Goal: Register for event/course

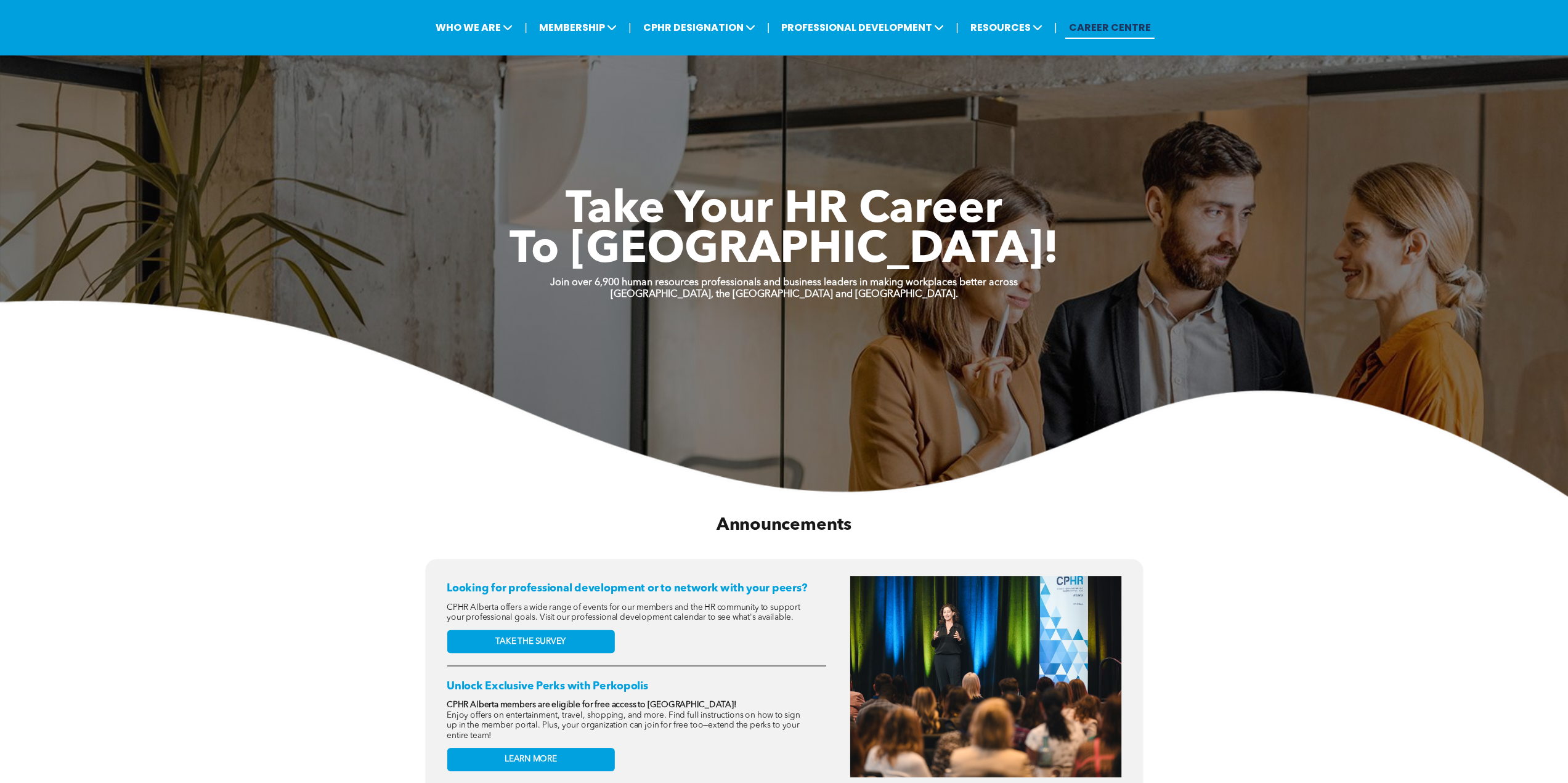
scroll to position [62, 0]
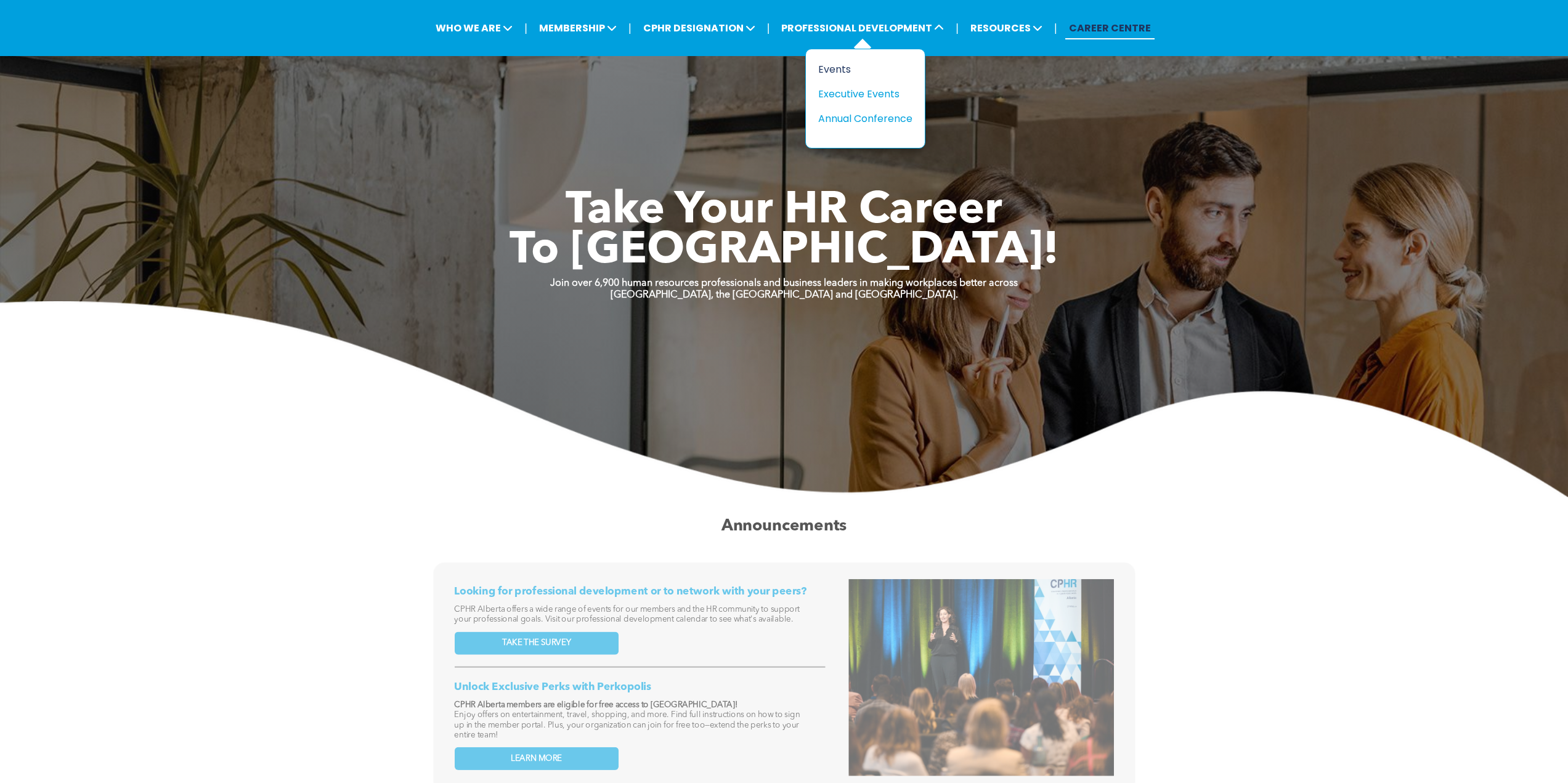
click at [853, 70] on div "Events" at bounding box center [860, 69] width 85 height 16
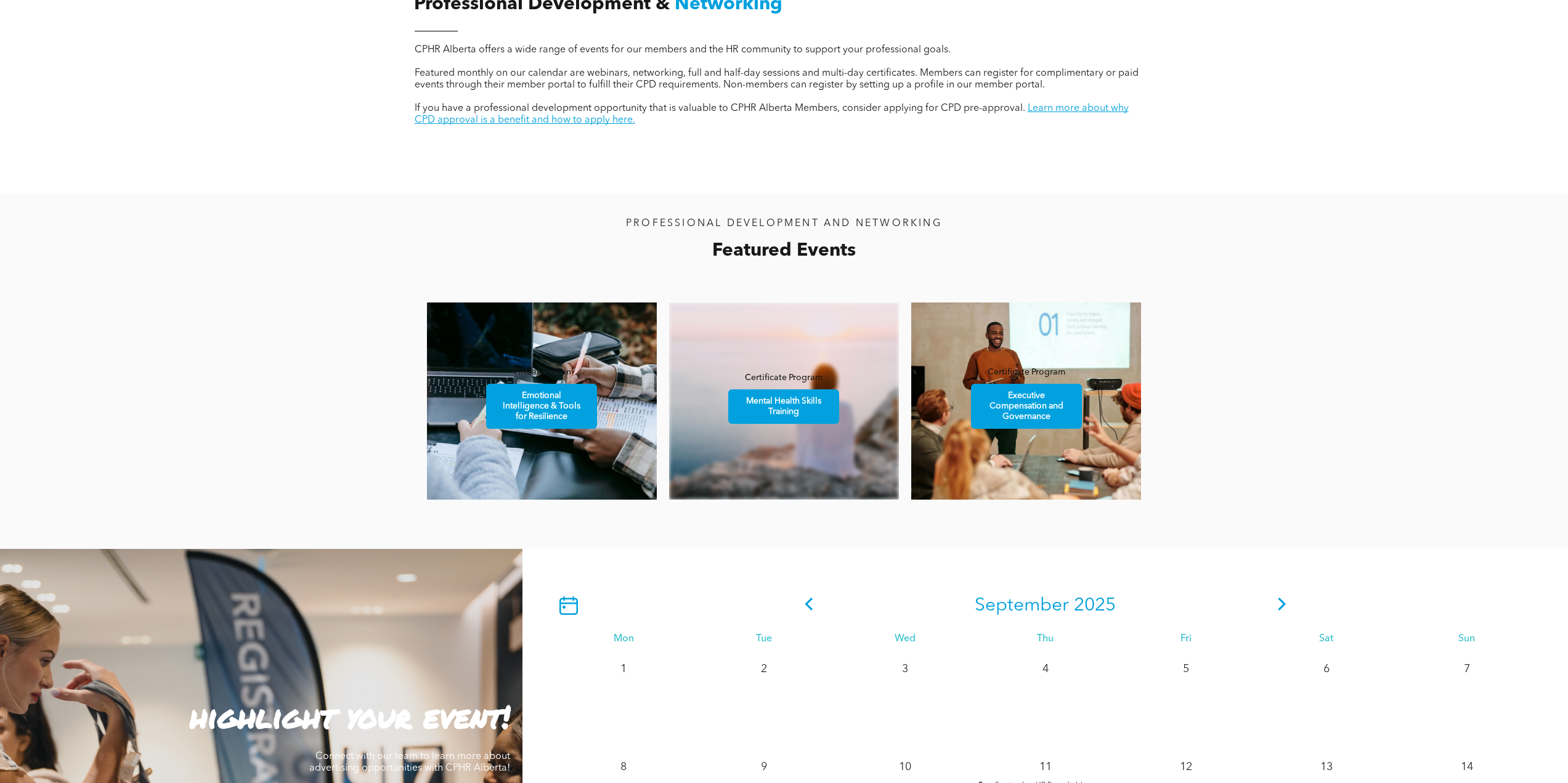
scroll to position [616, 0]
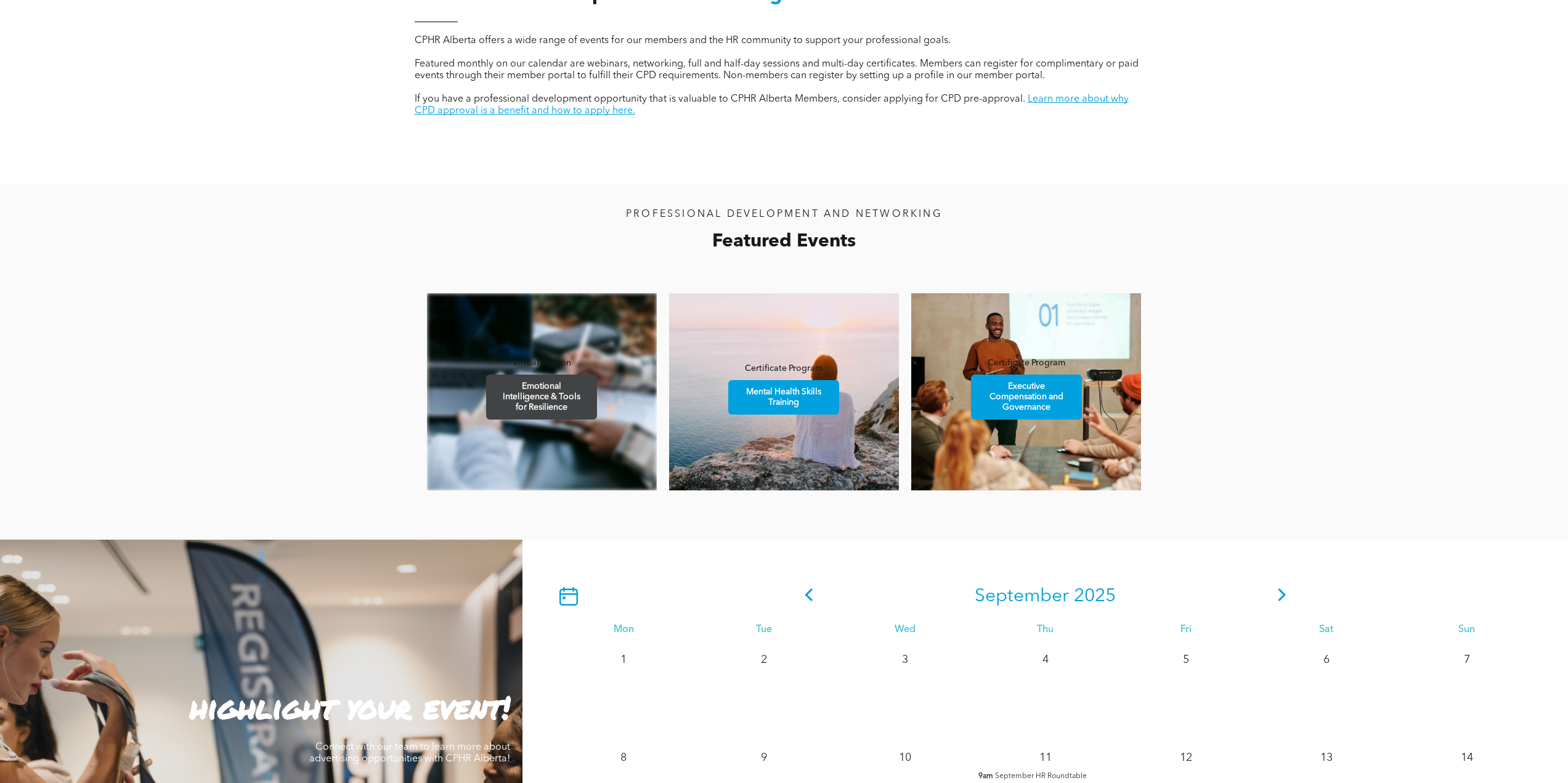
click at [583, 404] on span "Emotional Intelligence & Tools for Resilience" at bounding box center [542, 397] width 108 height 44
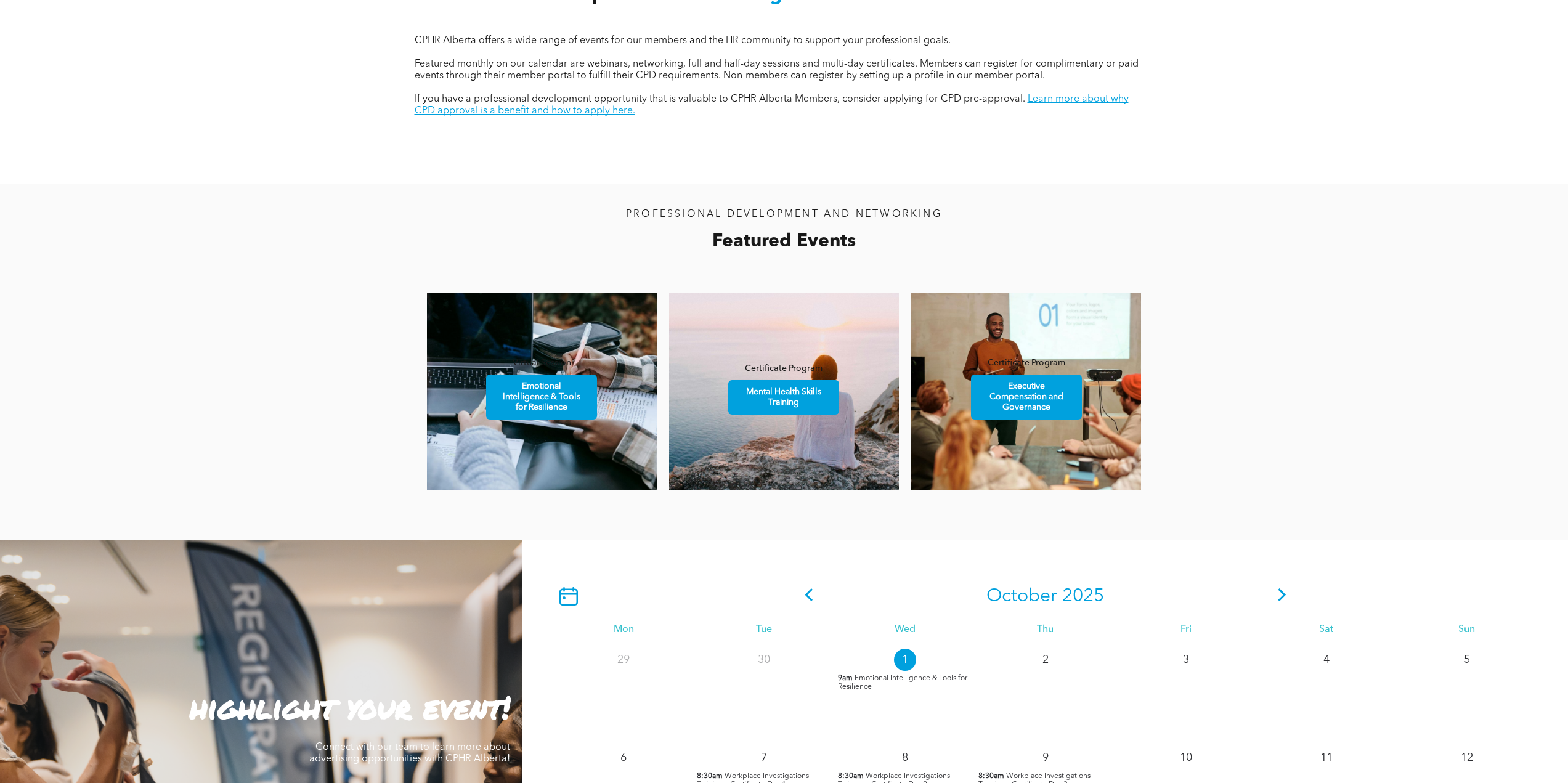
scroll to position [862, 0]
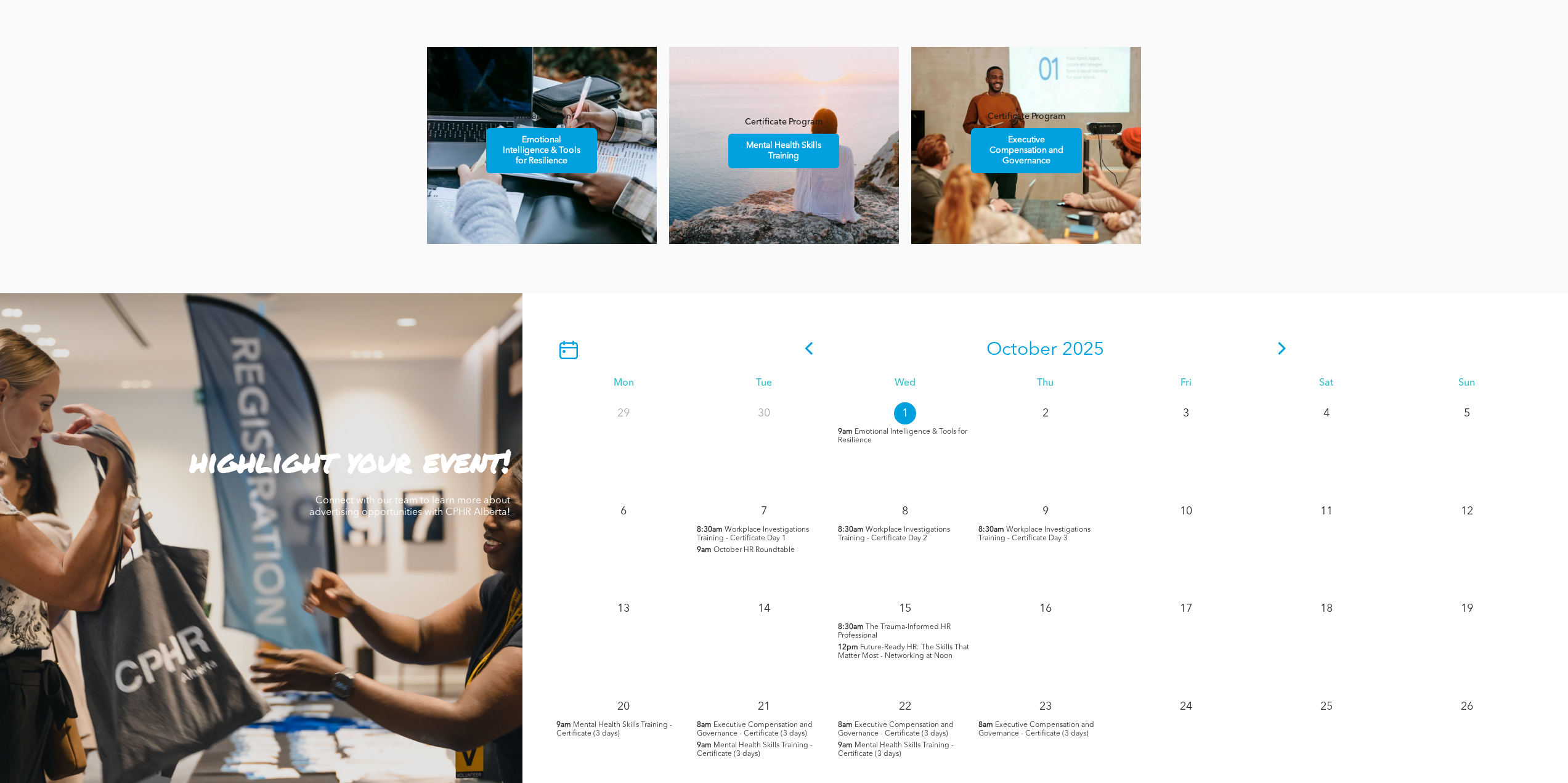
click at [909, 409] on p "1" at bounding box center [905, 413] width 22 height 22
click at [913, 442] on p "9am Emotional Intelligence & Tools for Resilience" at bounding box center [905, 436] width 134 height 17
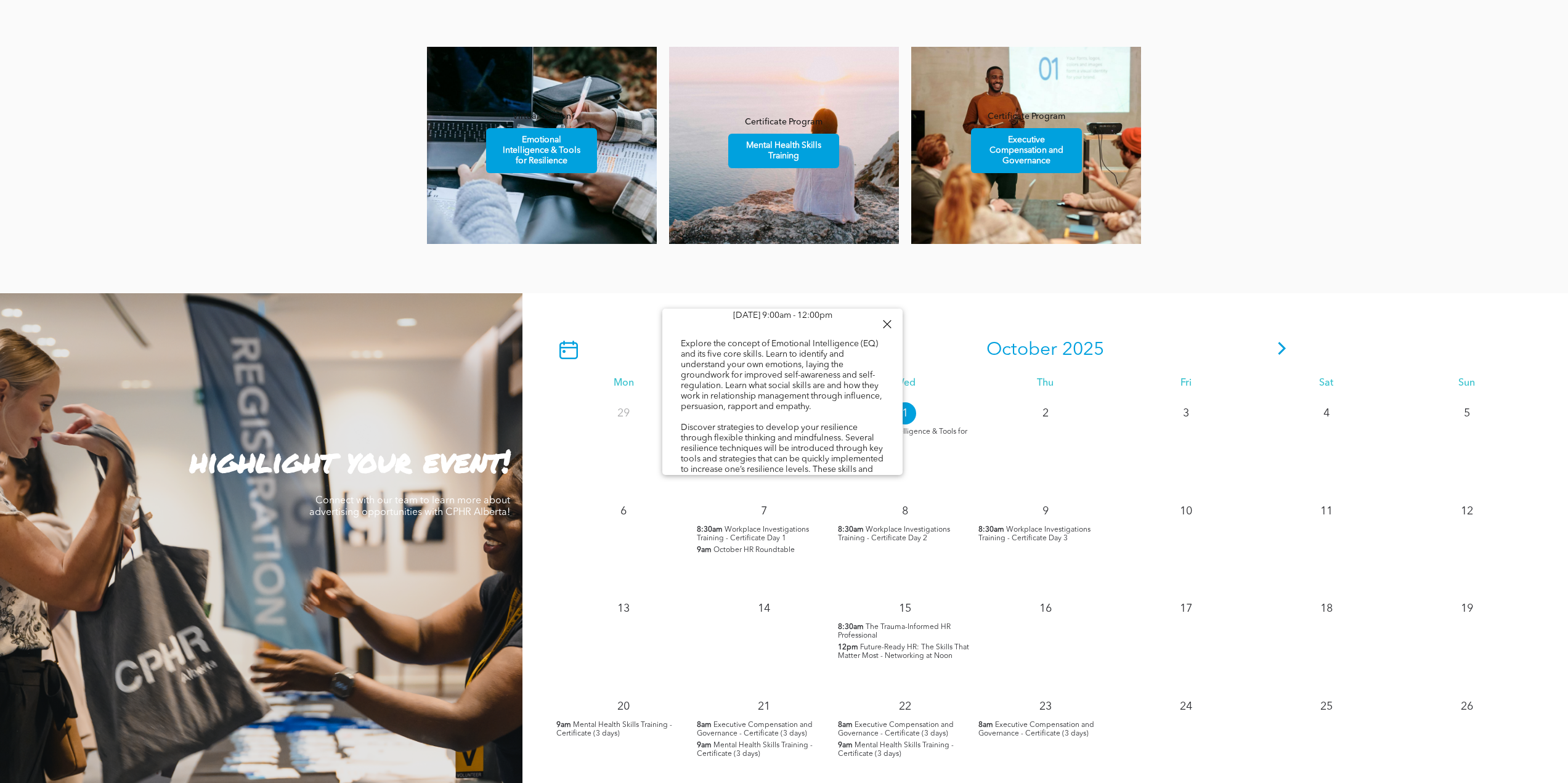
scroll to position [0, 0]
drag, startPoint x: 750, startPoint y: 464, endPoint x: 688, endPoint y: 333, distance: 144.9
click at [688, 333] on div "Emotional Intelligence & Tools for Resilience [DATE] 9:00am - 12:00pm Explore t…" at bounding box center [782, 576] width 240 height 535
copy div "Loremipsu Dolorsitamet & Conse adi Elitseddoe Tem, Incidid 0, 3:03ut - 05:82la …"
click at [1221, 203] on div "PROFESSIONAL DEVELOPMENT AND NETWORKING Featured Events Virtual Session Emotion…" at bounding box center [784, 115] width 1568 height 355
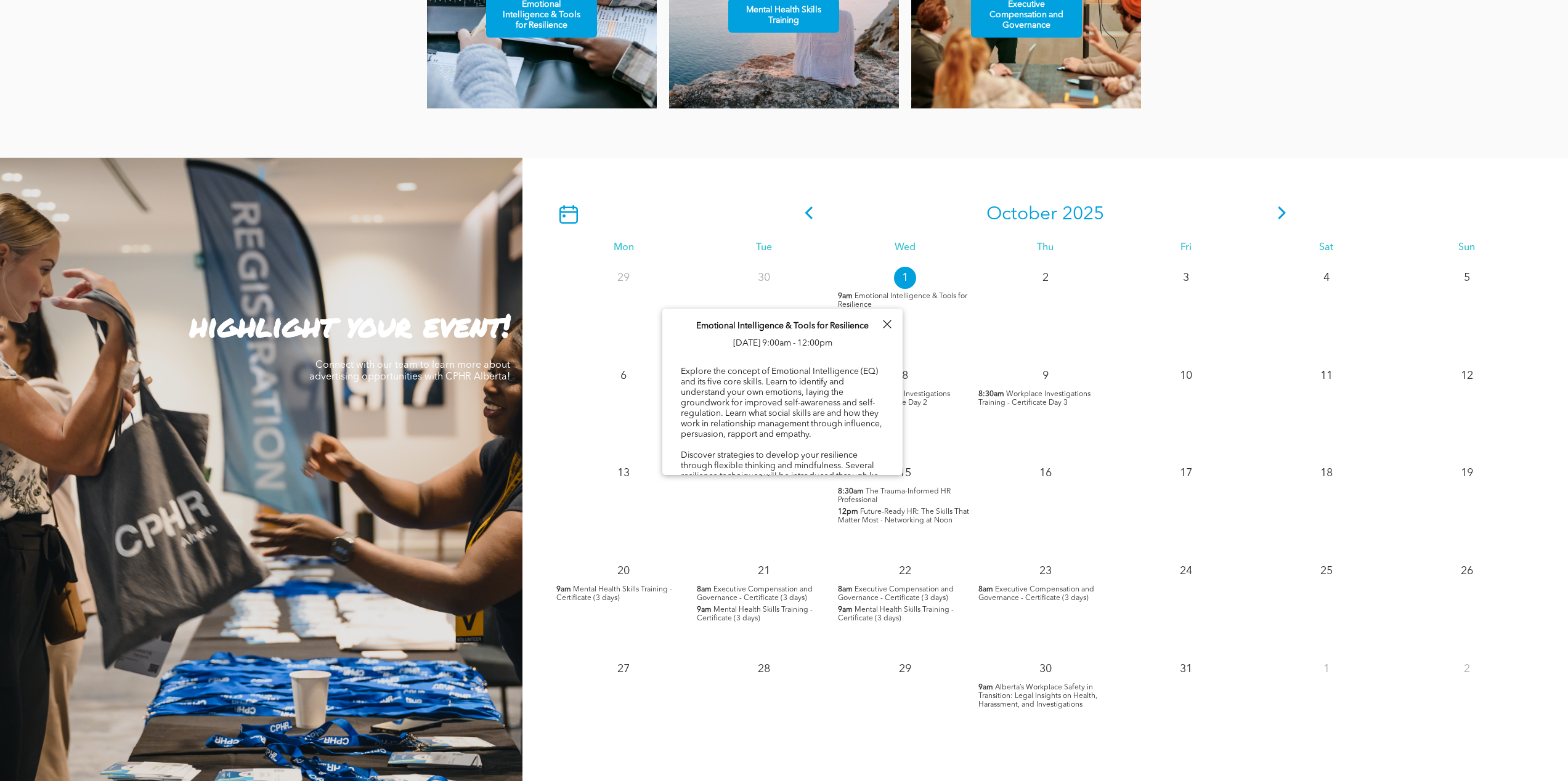
scroll to position [1047, 0]
